Goal: Task Accomplishment & Management: Manage account settings

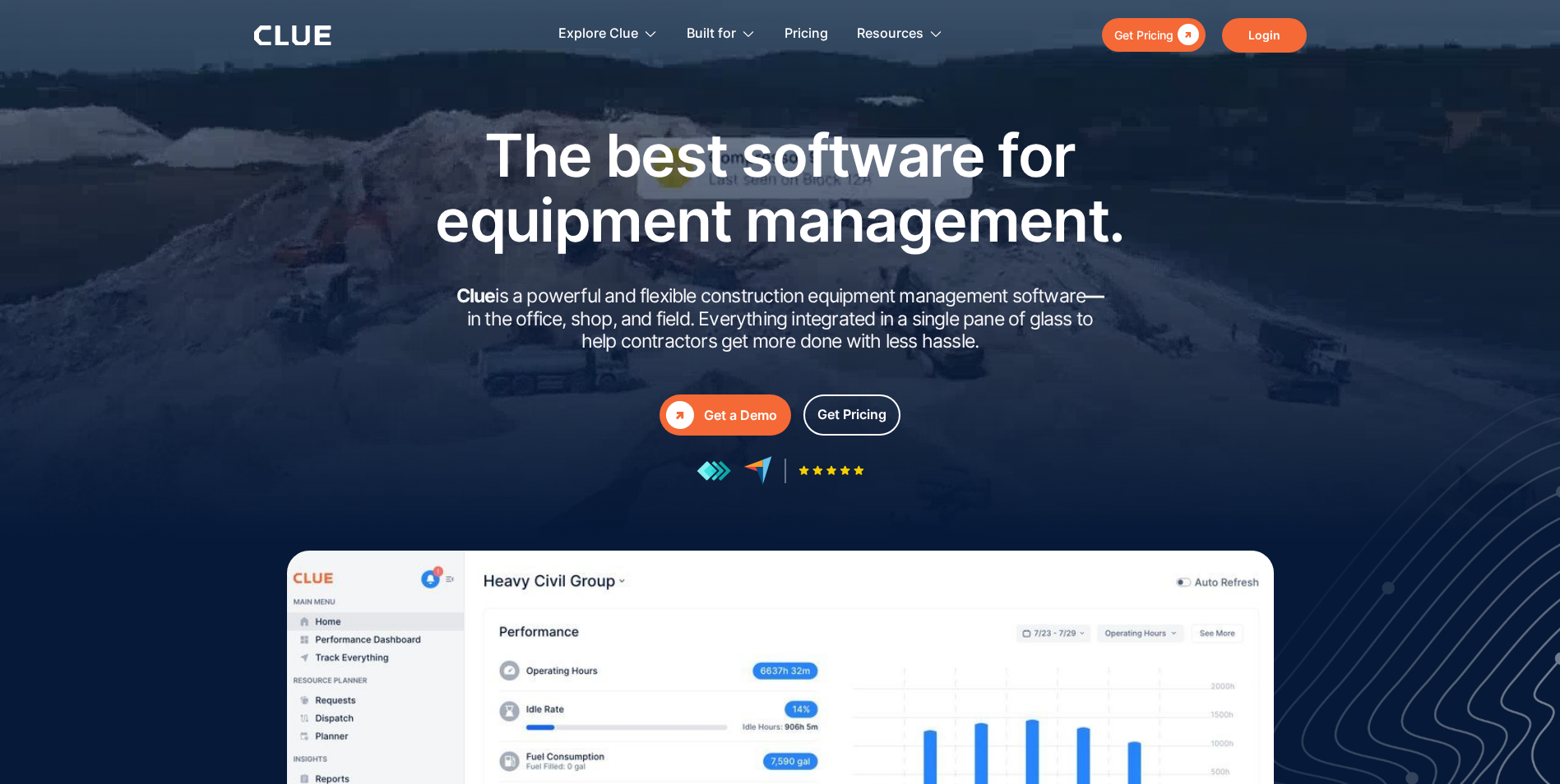
click at [1262, 44] on link "Login" at bounding box center [1264, 35] width 84 height 35
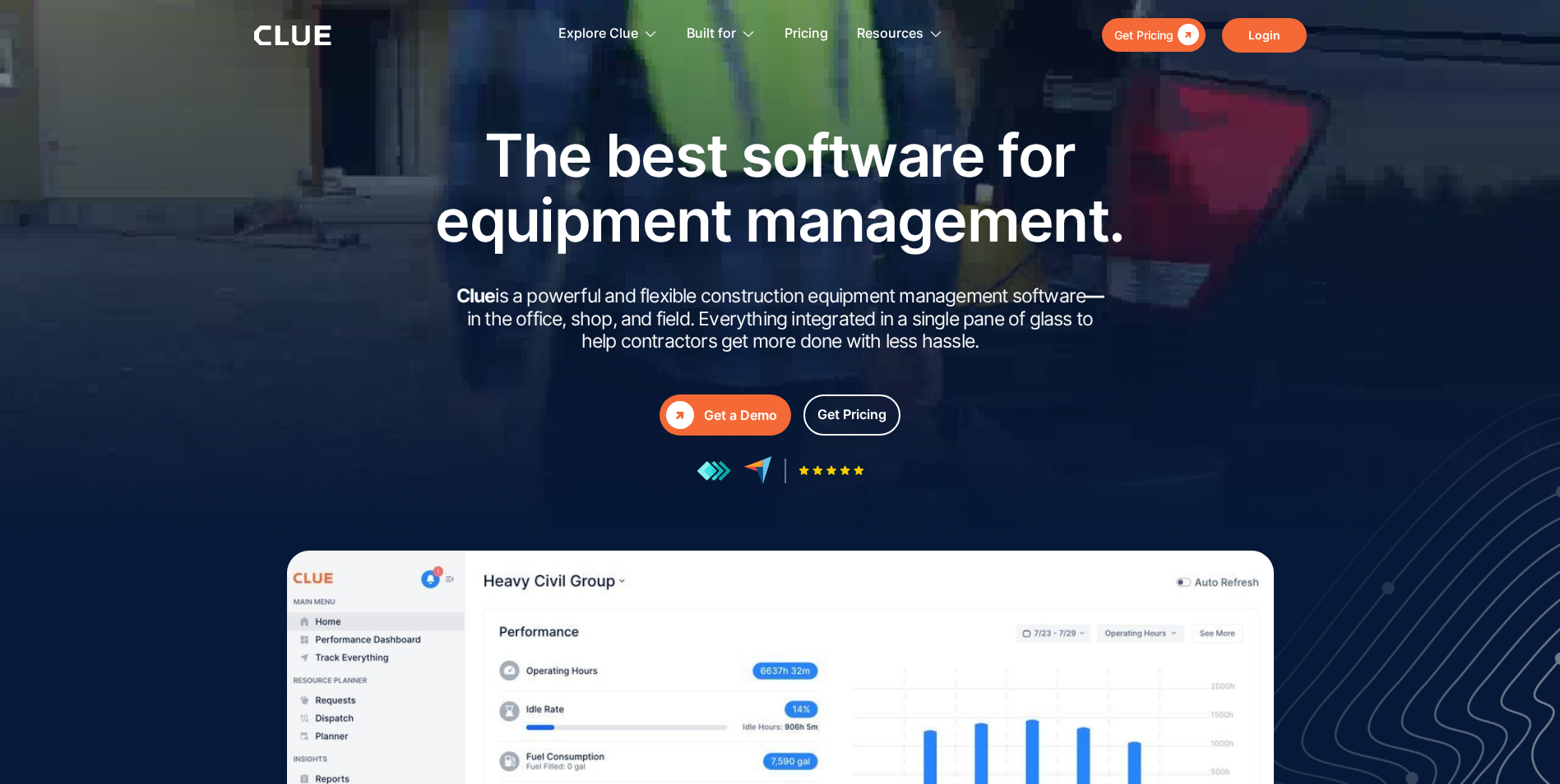
click at [1259, 38] on link "Login" at bounding box center [1264, 35] width 84 height 35
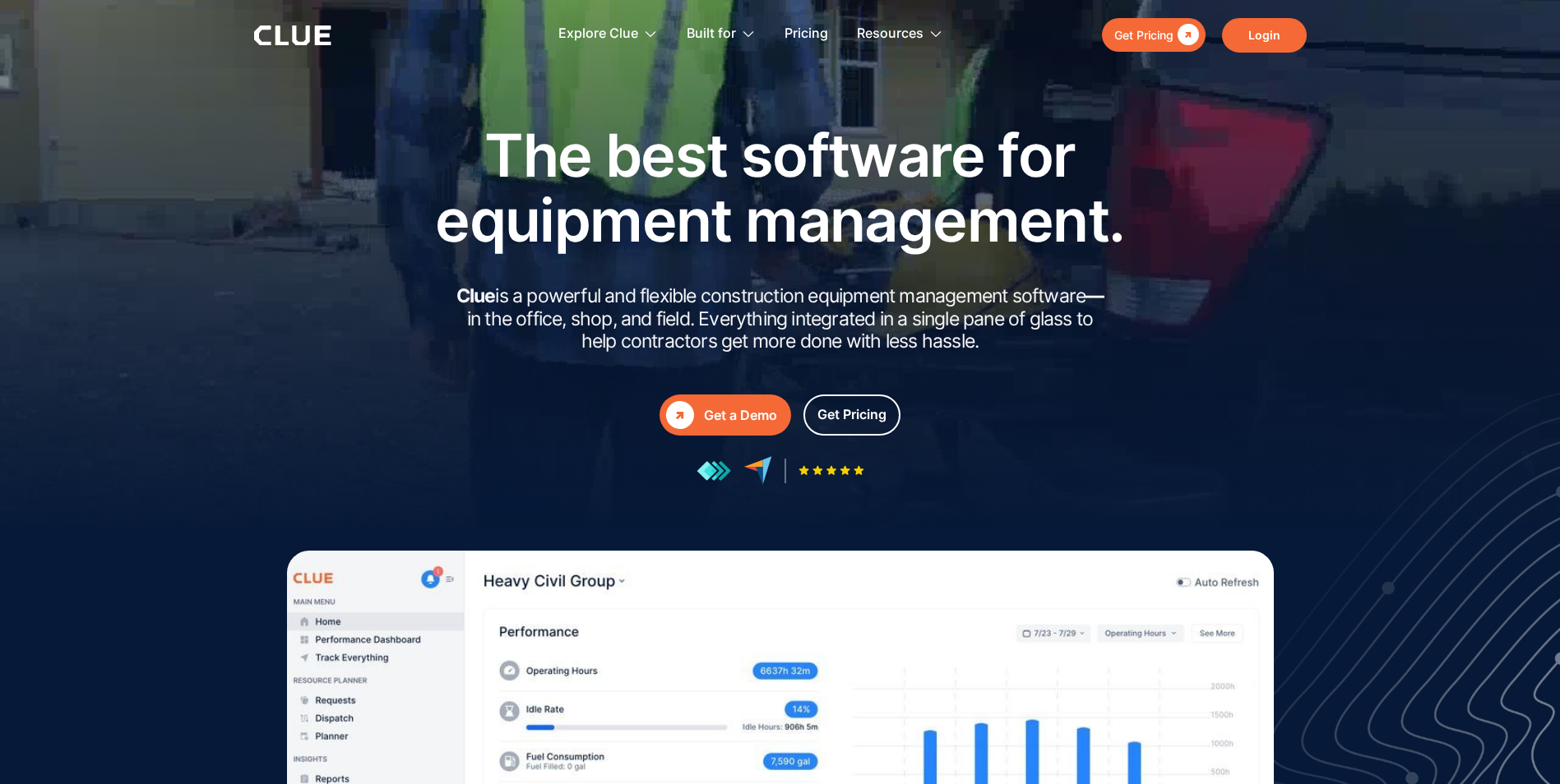
click at [1279, 37] on link "Login" at bounding box center [1264, 35] width 84 height 35
